Goal: Task Accomplishment & Management: Manage account settings

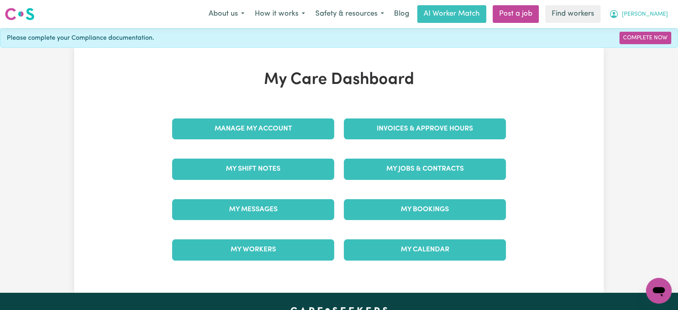
click at [619, 12] on icon "My Account" at bounding box center [614, 14] width 10 height 10
click at [633, 45] on link "Logout" at bounding box center [641, 46] width 63 height 15
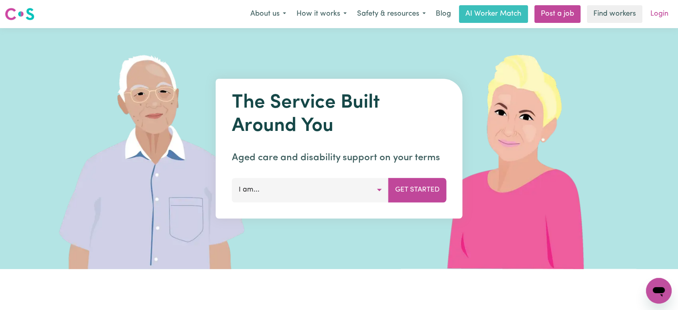
click at [665, 13] on link "Login" at bounding box center [660, 14] width 28 height 18
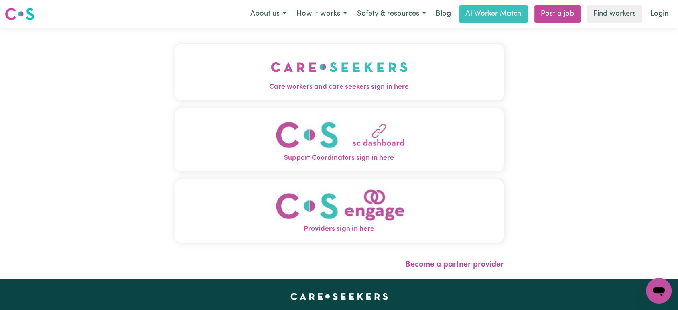
click at [330, 79] on img "Care workers and care seekers sign in here" at bounding box center [339, 67] width 137 height 30
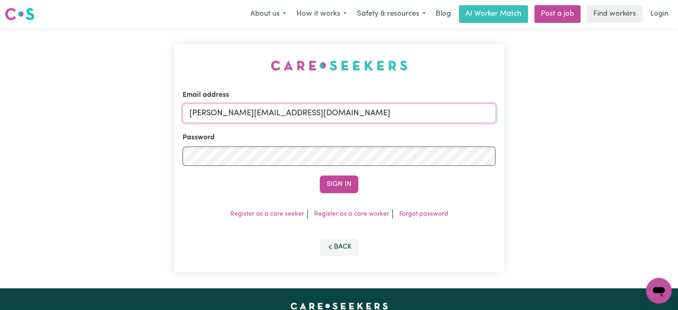
click at [311, 113] on input "[PERSON_NAME][EMAIL_ADDRESS][DOMAIN_NAME]" at bounding box center [339, 113] width 313 height 19
drag, startPoint x: 389, startPoint y: 113, endPoint x: 229, endPoint y: 110, distance: 159.8
click at [229, 110] on input "[EMAIL_ADDRESS][DOMAIN_NAME]" at bounding box center [339, 113] width 313 height 19
type input "superuser~[EMAIL_ADDRESS][DOMAIN_NAME]"
click at [320, 175] on button "Sign In" at bounding box center [339, 184] width 39 height 18
